Goal: Find specific page/section: Find specific page/section

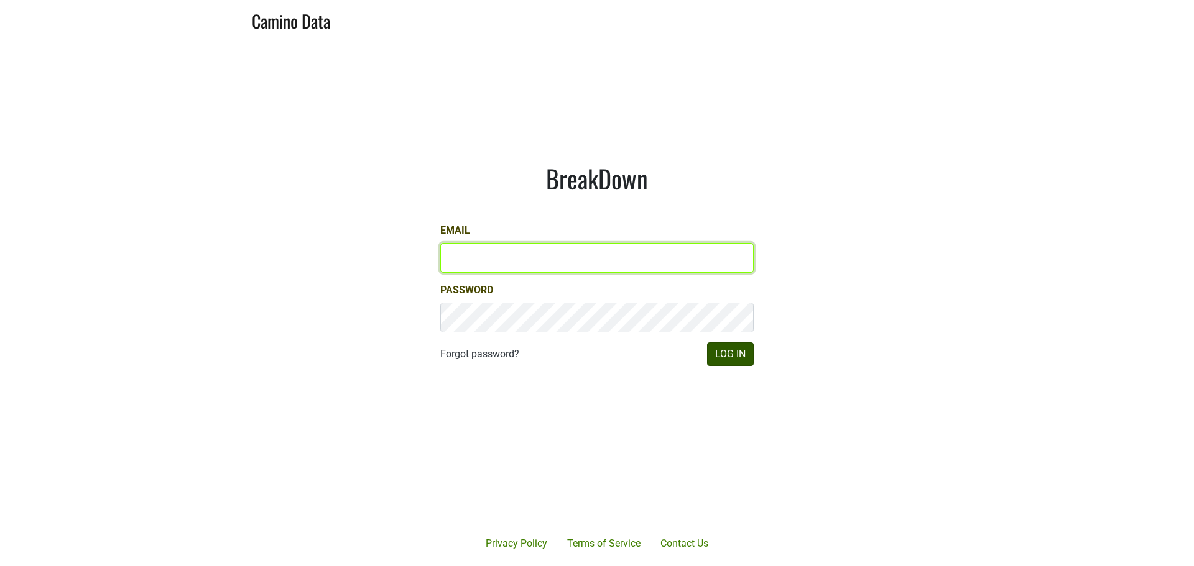
type input "[PERSON_NAME][EMAIL_ADDRESS][DOMAIN_NAME]"
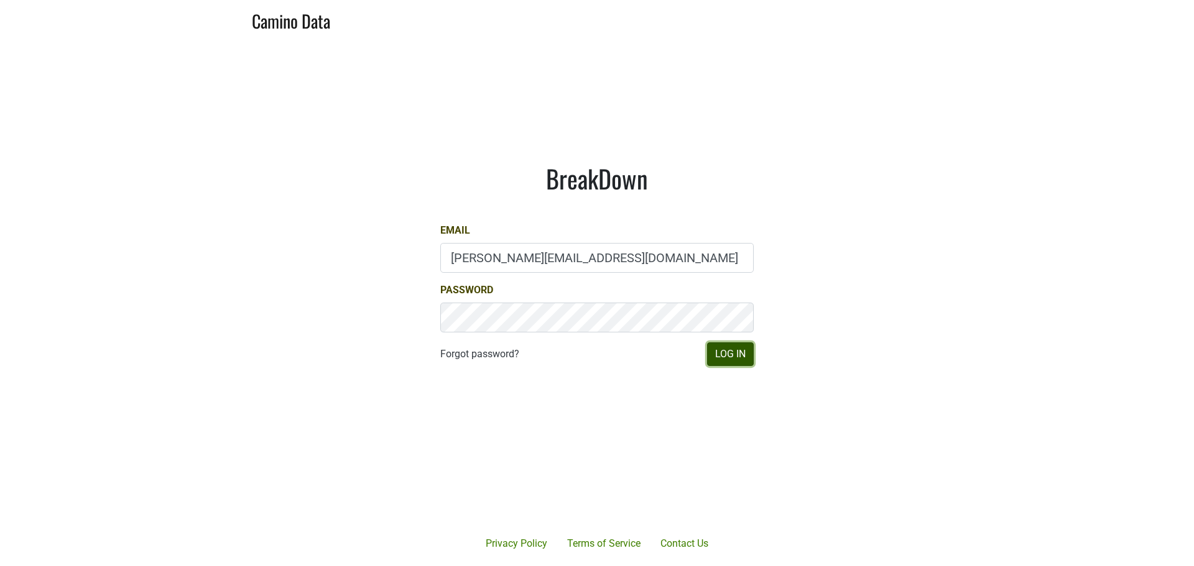
click at [734, 355] on button "Log In" at bounding box center [730, 355] width 47 height 24
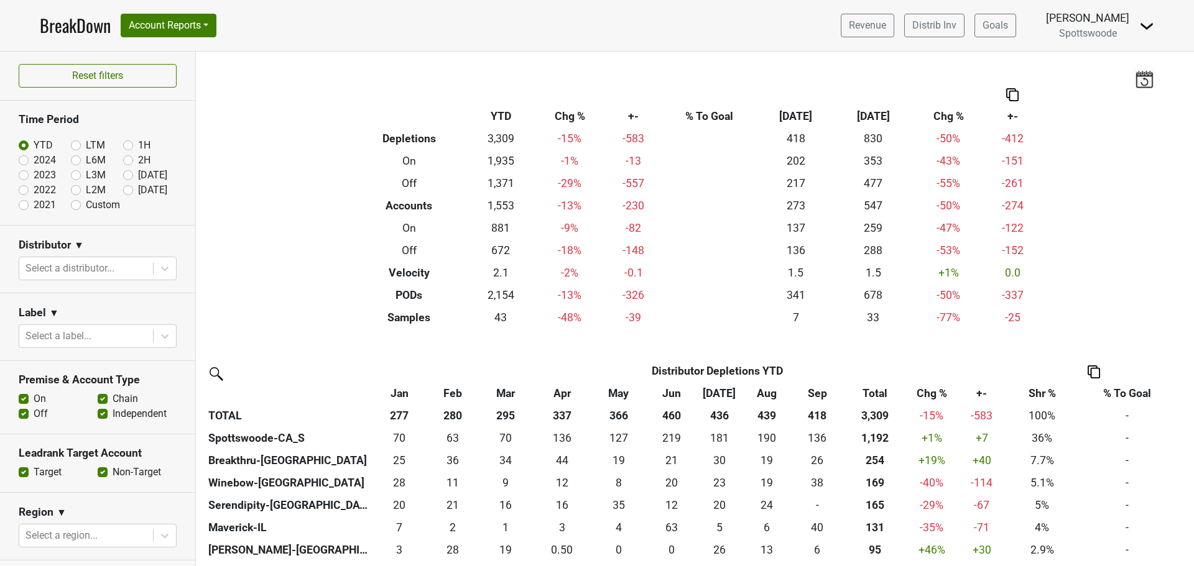
click at [34, 162] on label "2024" at bounding box center [45, 160] width 22 height 15
click at [22, 162] on input "2024" at bounding box center [44, 159] width 50 height 12
radio input "true"
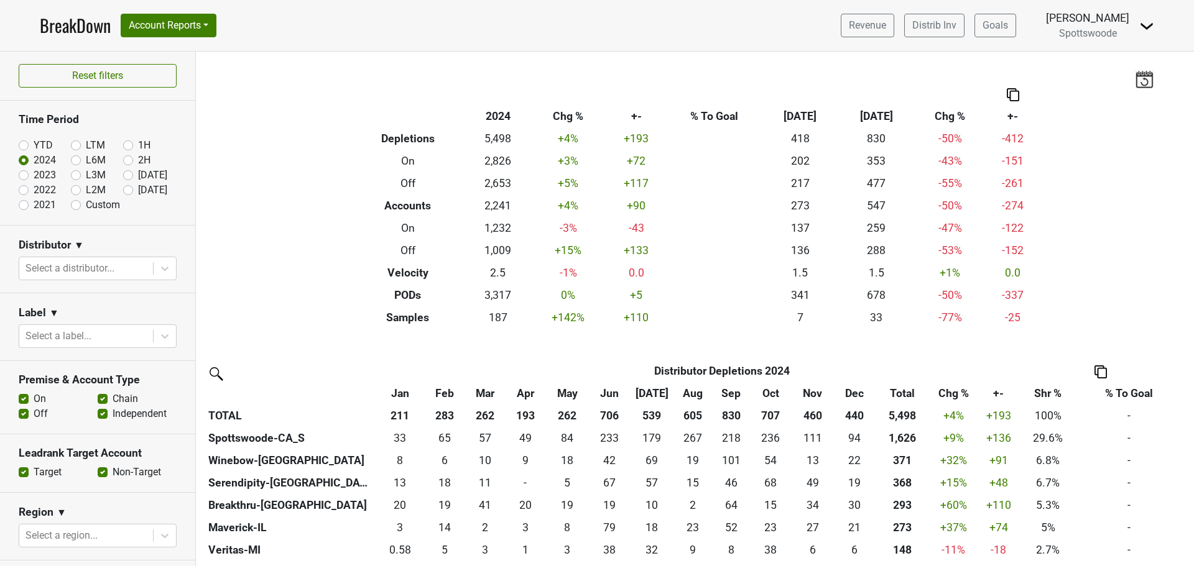
click at [34, 145] on label "YTD" at bounding box center [43, 145] width 19 height 15
click at [23, 145] on input "YTD" at bounding box center [44, 144] width 50 height 12
radio input "true"
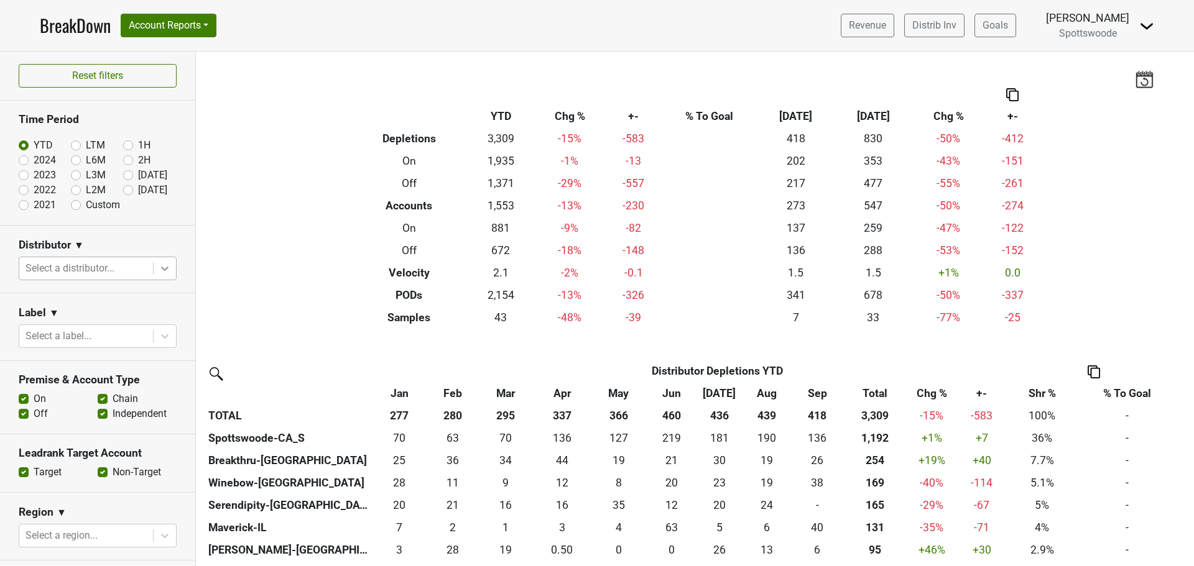
click at [161, 268] on icon at bounding box center [164, 269] width 7 height 4
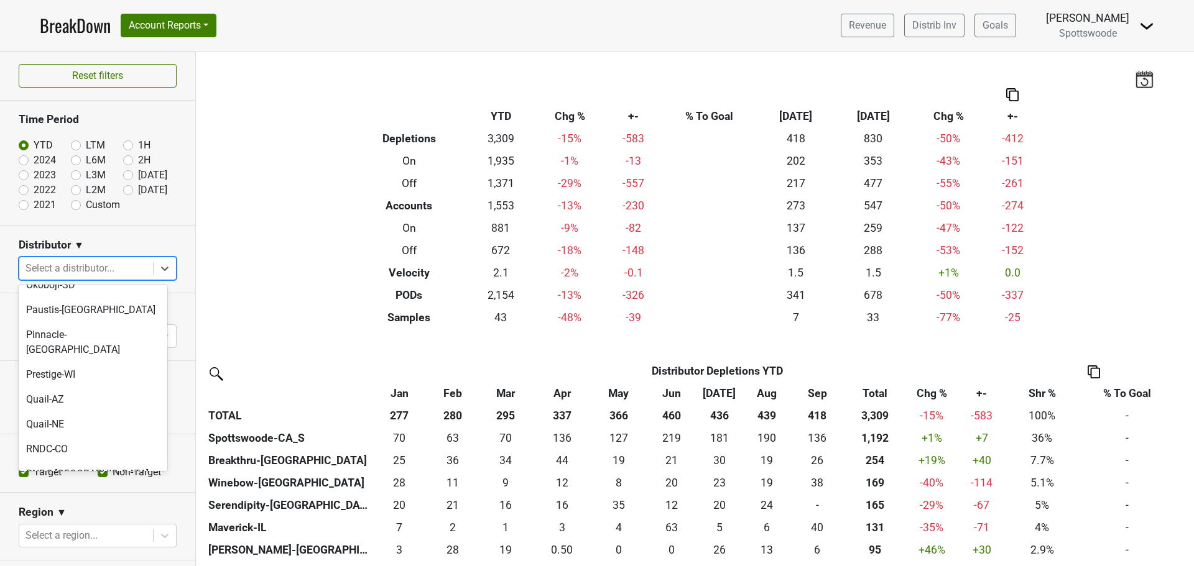
scroll to position [515, 0]
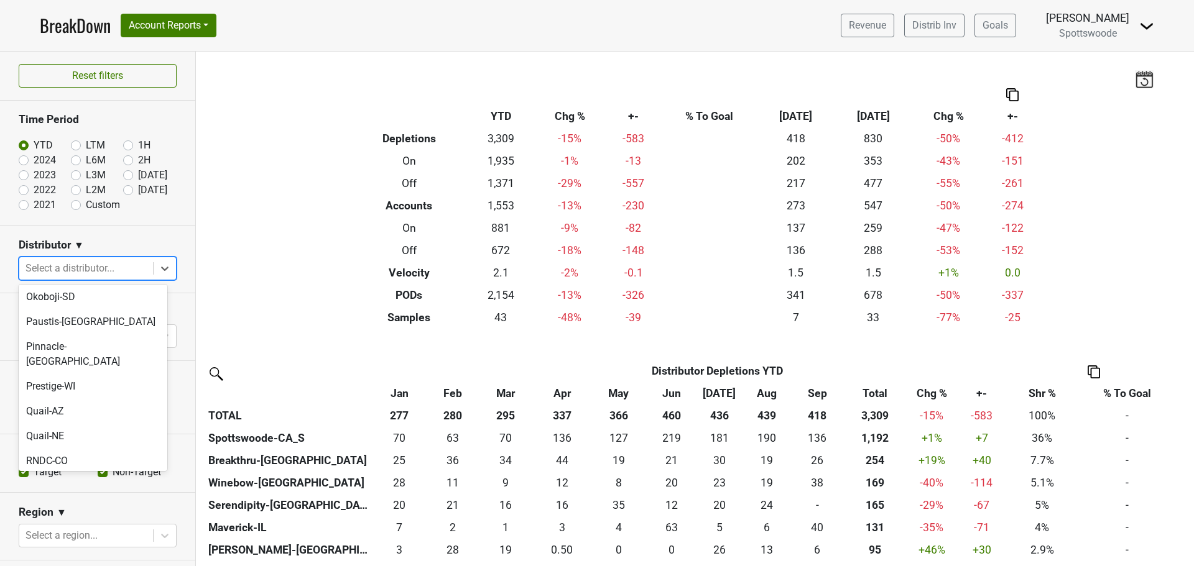
click at [85, 499] on div "RNDC-HI" at bounding box center [93, 511] width 149 height 25
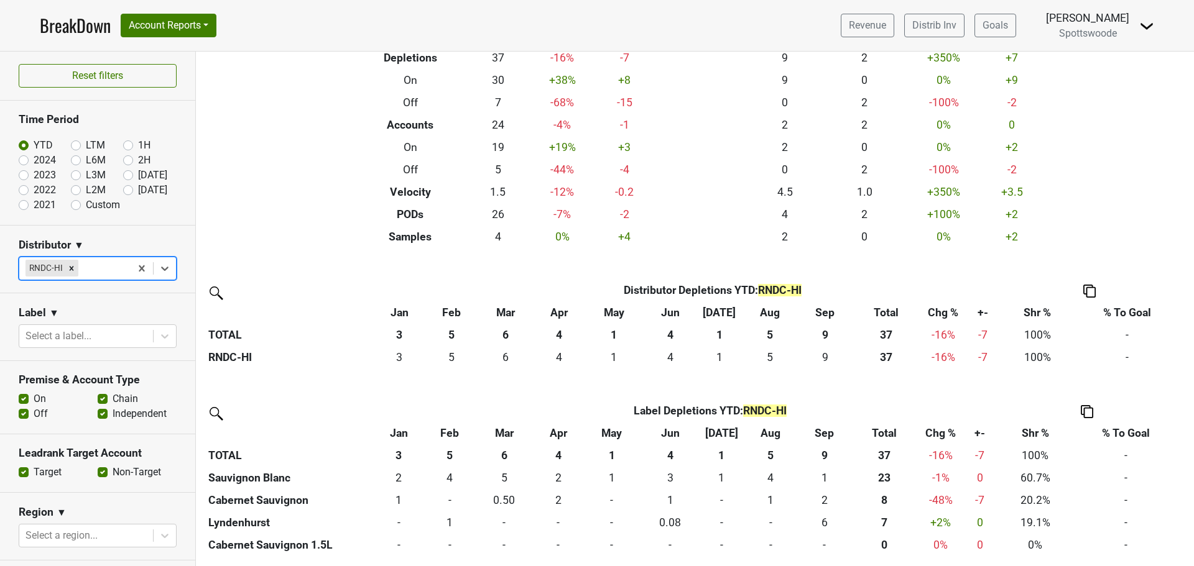
scroll to position [0, 0]
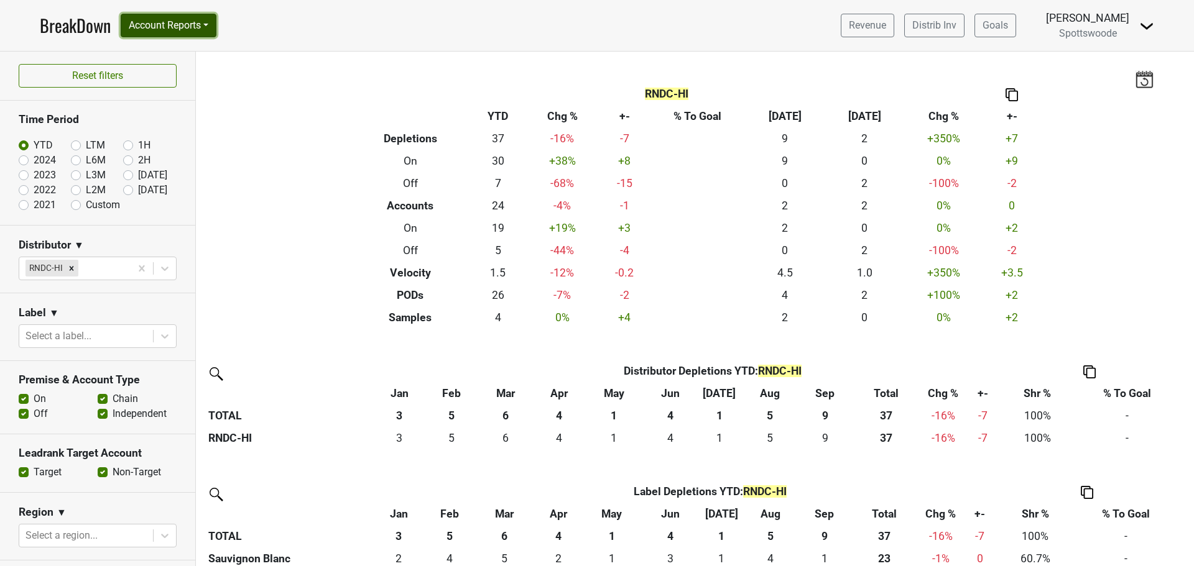
click at [206, 29] on button "Account Reports" at bounding box center [169, 26] width 96 height 24
click at [317, 82] on div "Filters RNDC-HI Breakdown Type YTD Chg % +- % To Goal Sep ‘25 Sep ‘24 Chg % +- …" at bounding box center [695, 309] width 998 height 515
click at [1006, 96] on img at bounding box center [1011, 94] width 12 height 13
click at [1004, 56] on div "Copy as Image" at bounding box center [1008, 54] width 62 height 18
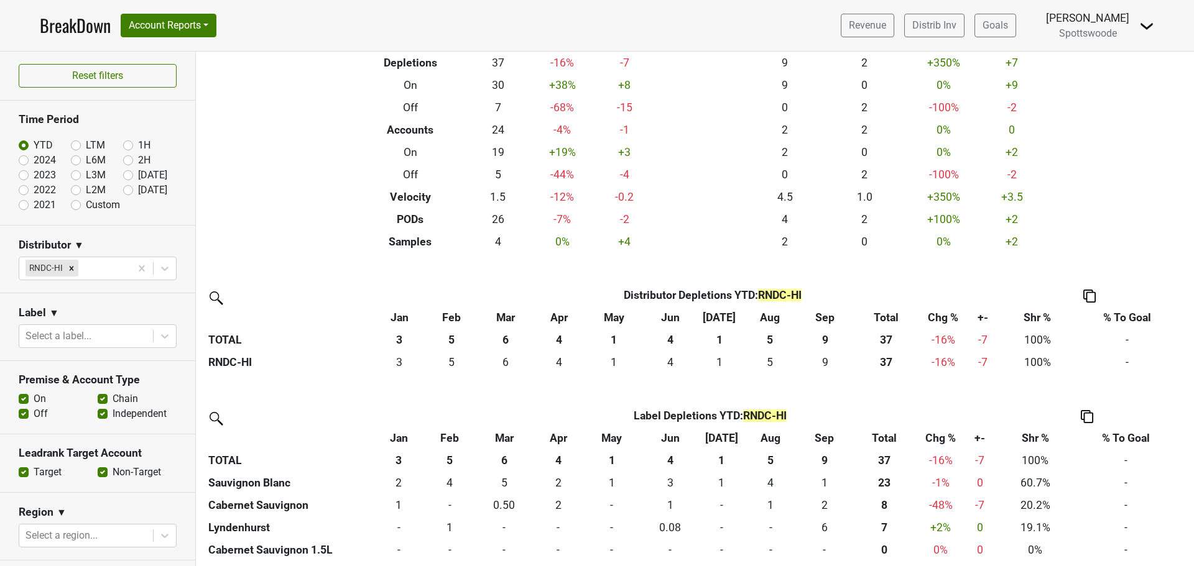
scroll to position [81, 0]
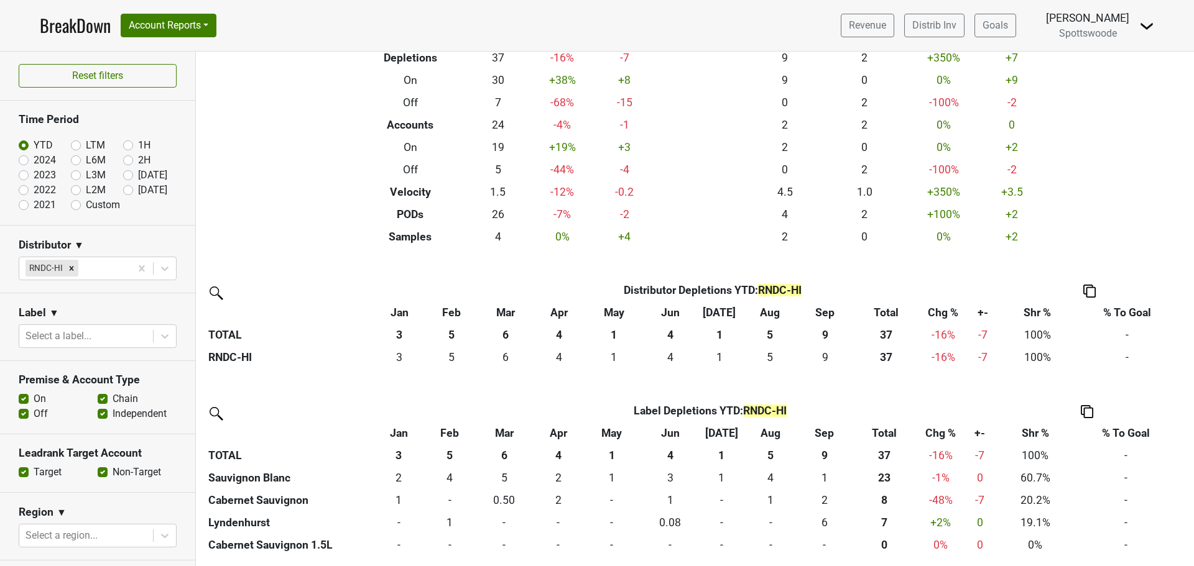
click at [1089, 412] on img at bounding box center [1086, 411] width 12 height 13
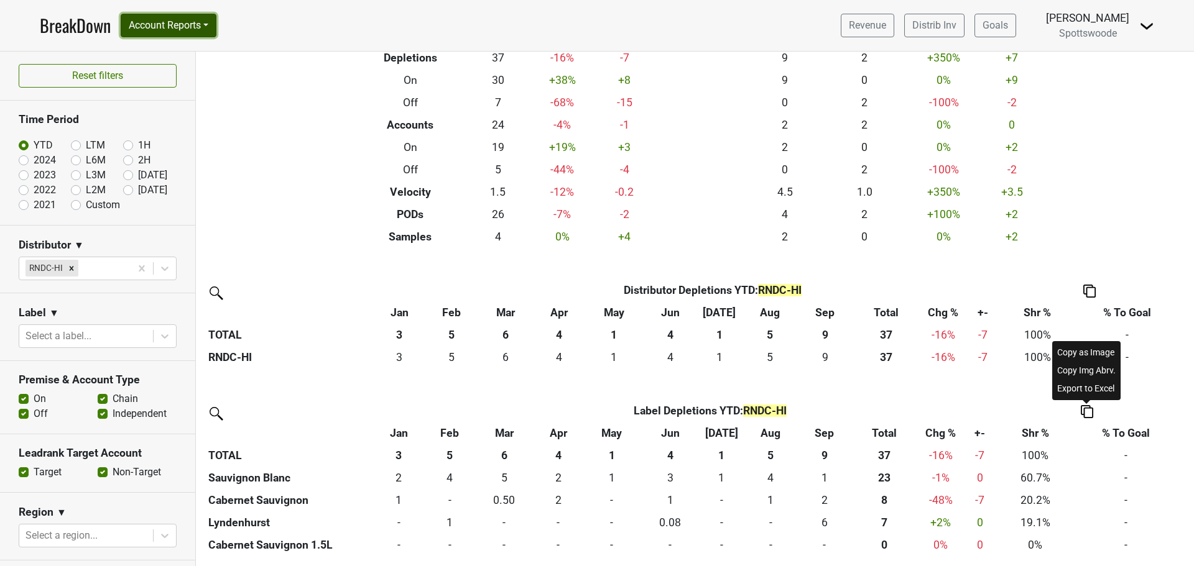
click at [207, 30] on button "Account Reports" at bounding box center [169, 26] width 96 height 24
click at [188, 55] on link "SuperRanker" at bounding box center [176, 54] width 110 height 20
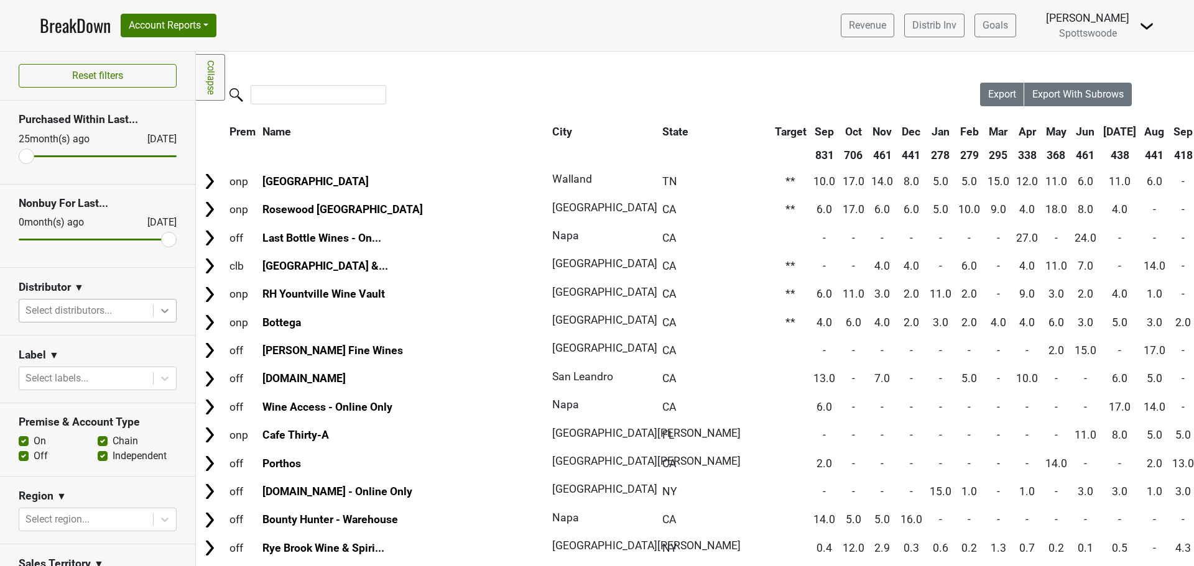
click at [159, 312] on icon at bounding box center [165, 311] width 12 height 12
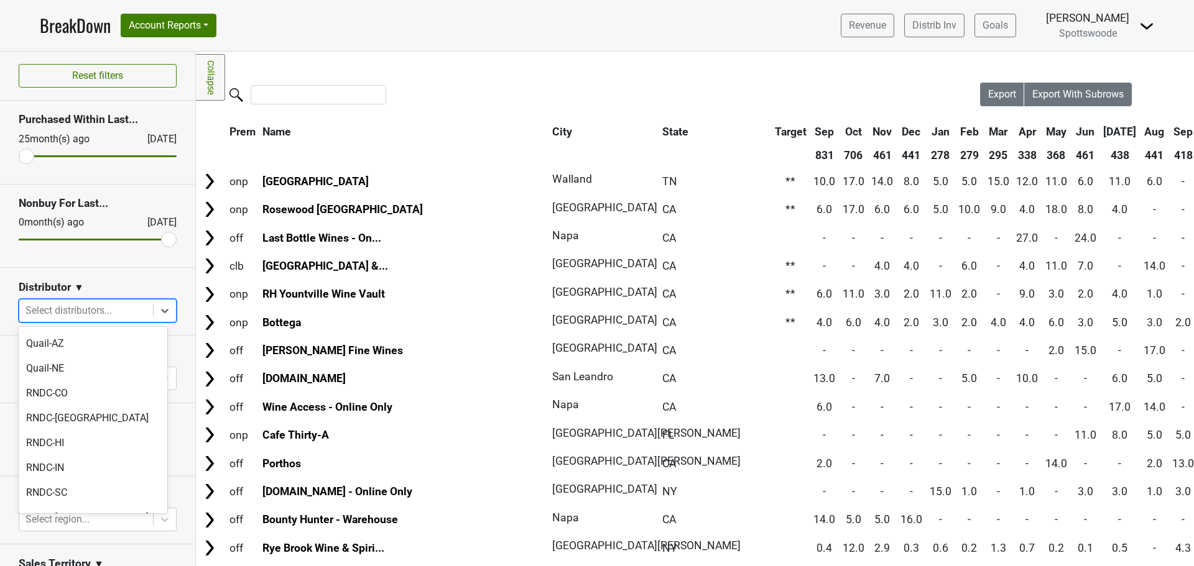
scroll to position [559, 0]
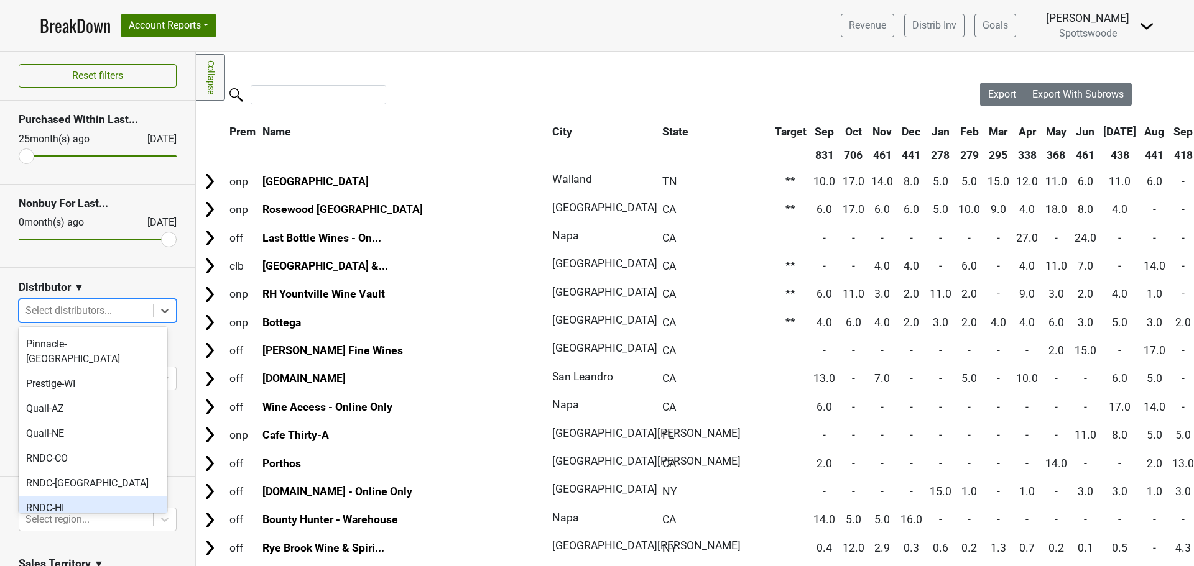
click at [74, 496] on div "RNDC-HI" at bounding box center [93, 508] width 149 height 25
